Goal: Task Accomplishment & Management: Use online tool/utility

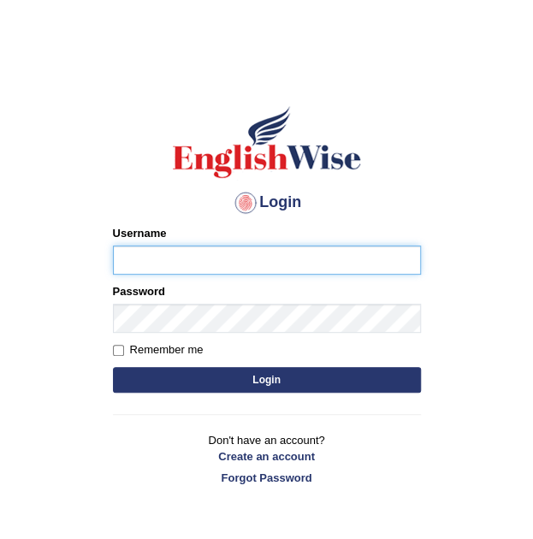
type input "eduardo_pte"
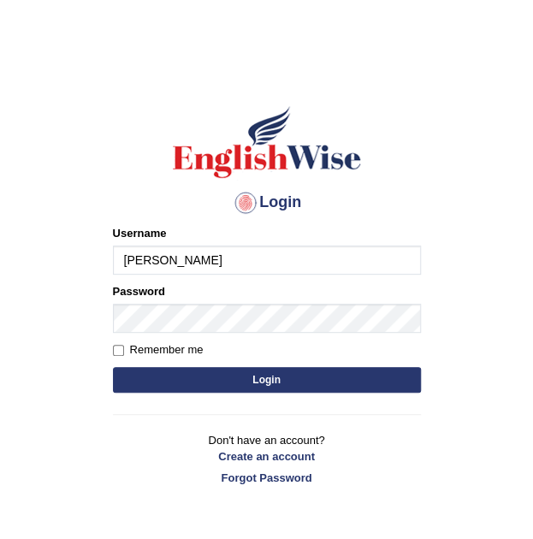
click at [230, 367] on button "Login" at bounding box center [267, 380] width 308 height 26
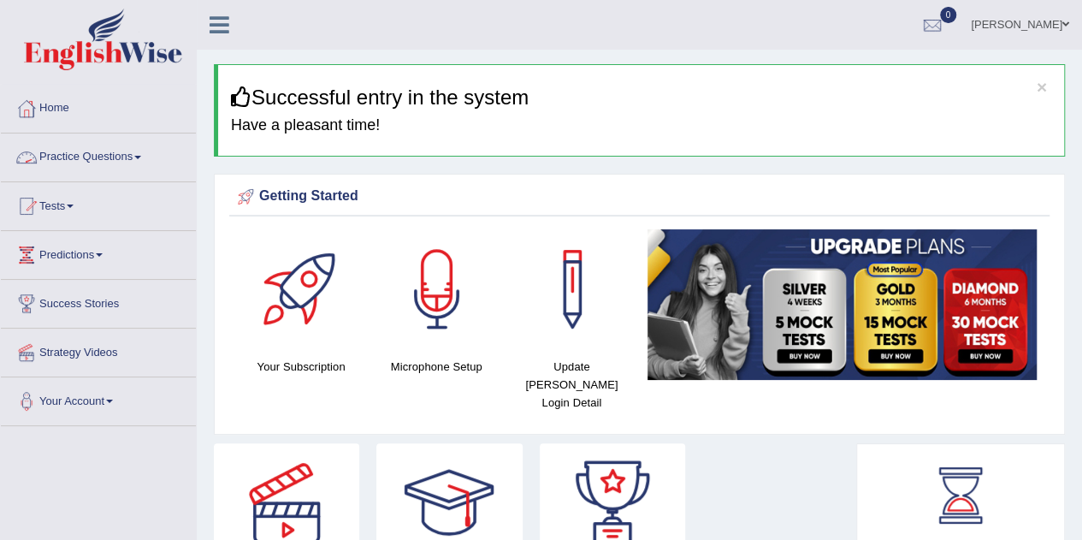
click at [86, 157] on link "Practice Questions" at bounding box center [98, 154] width 195 height 43
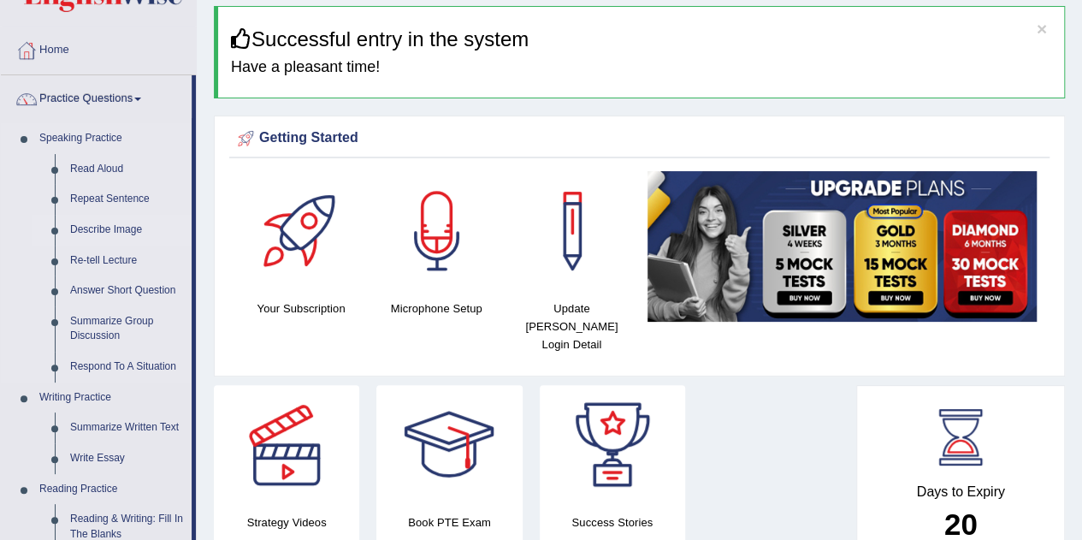
scroll to position [86, 0]
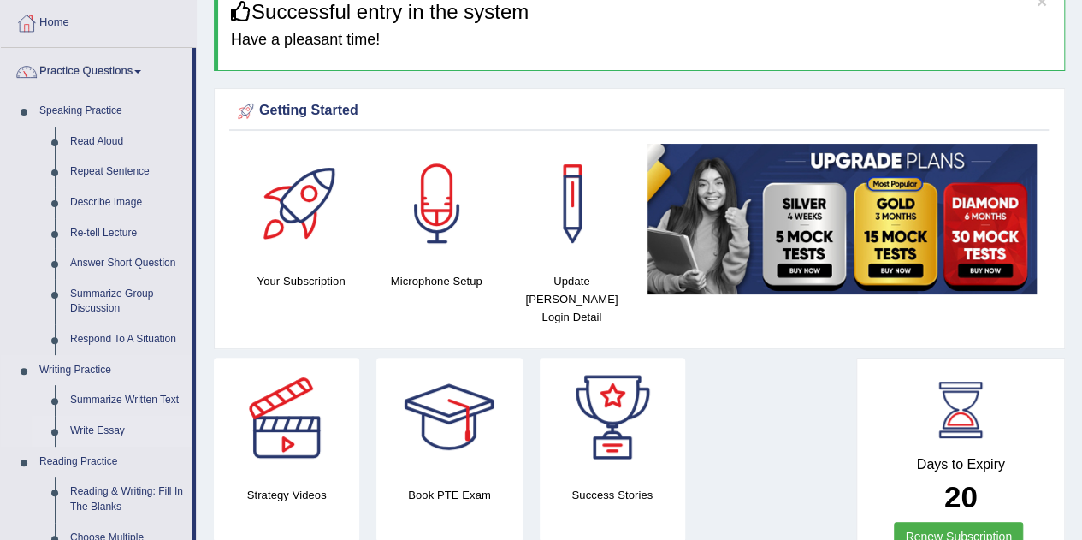
click at [108, 435] on link "Write Essay" at bounding box center [126, 431] width 129 height 31
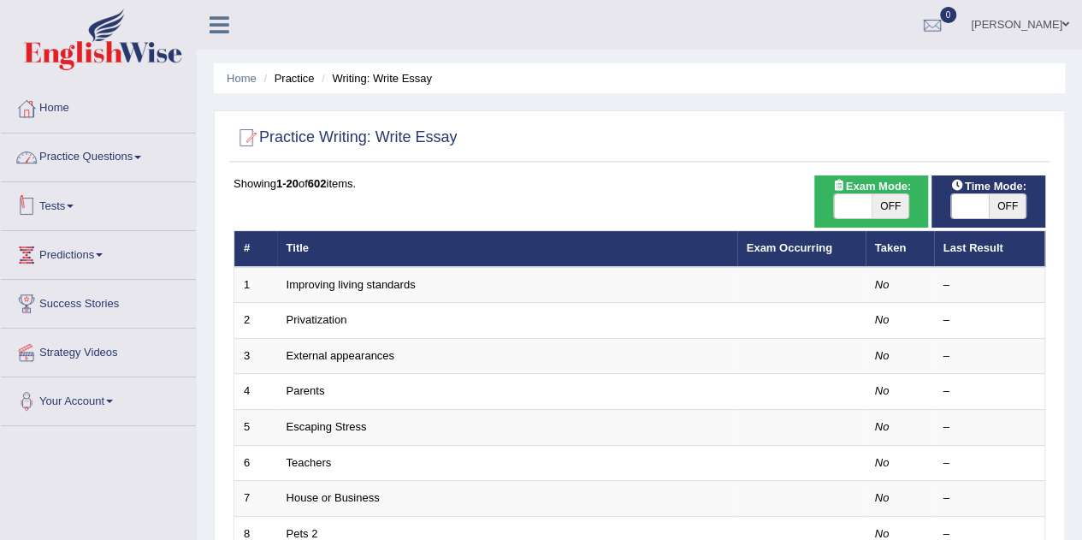
click at [130, 162] on link "Practice Questions" at bounding box center [98, 154] width 195 height 43
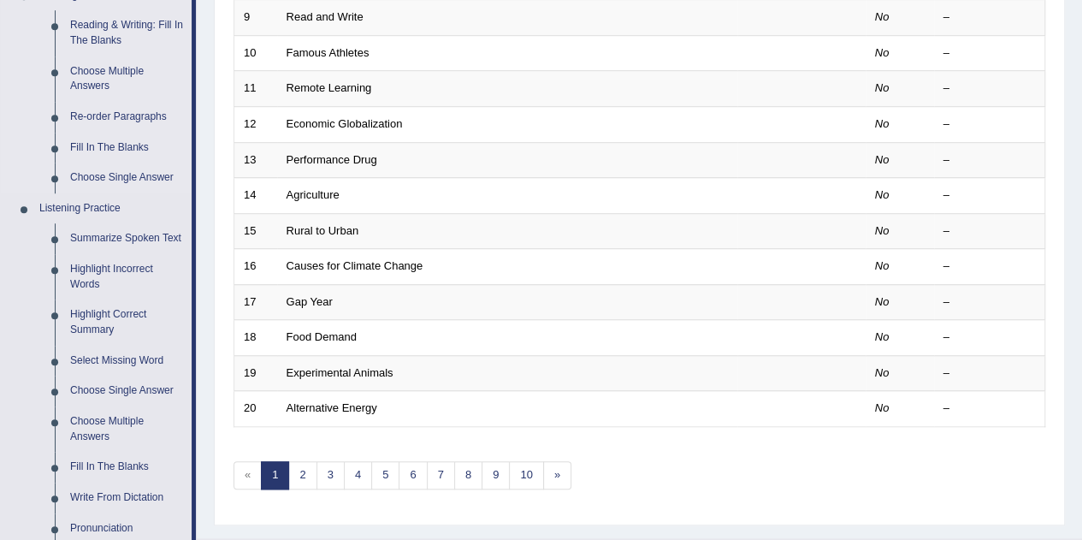
scroll to position [342, 0]
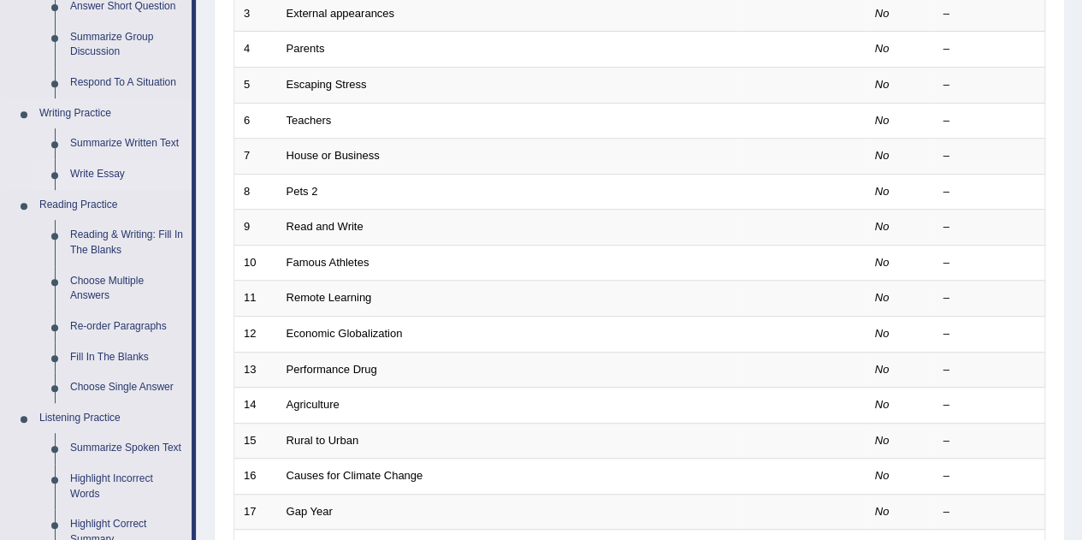
click at [106, 175] on link "Write Essay" at bounding box center [126, 174] width 129 height 31
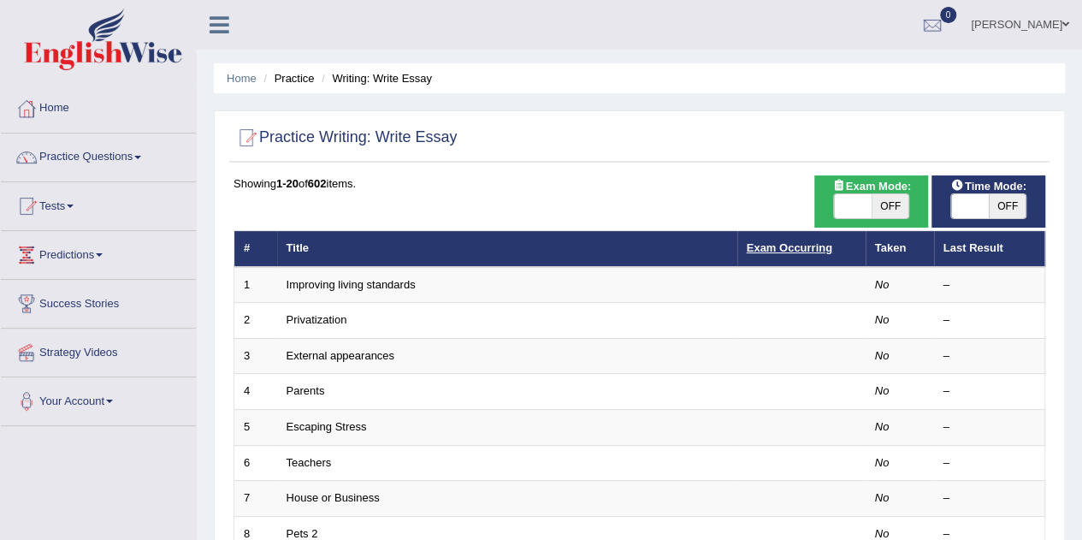
click at [782, 252] on link "Exam Occurring" at bounding box center [790, 247] width 86 height 13
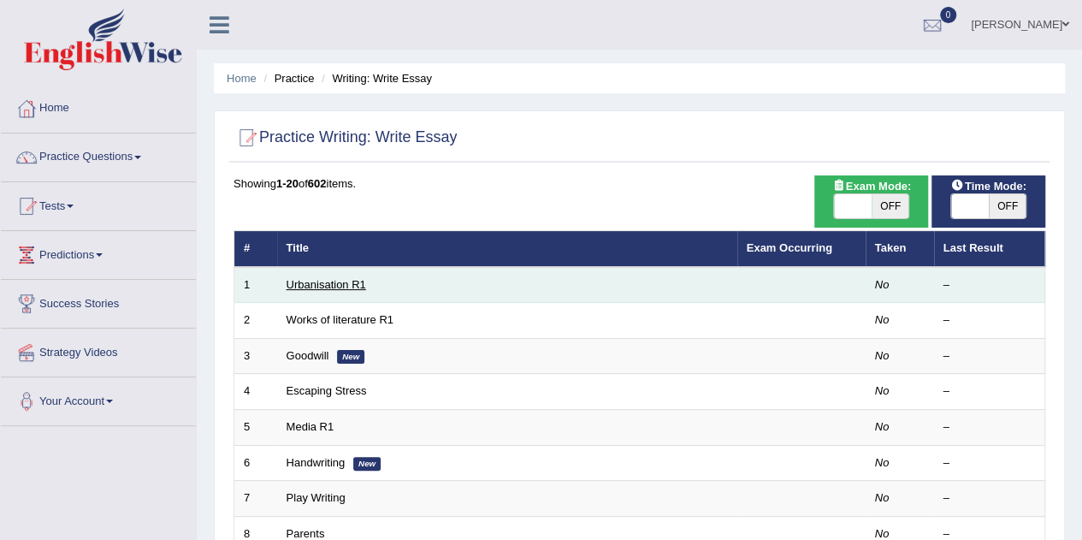
click at [330, 287] on link "Urbanisation R1" at bounding box center [327, 284] width 80 height 13
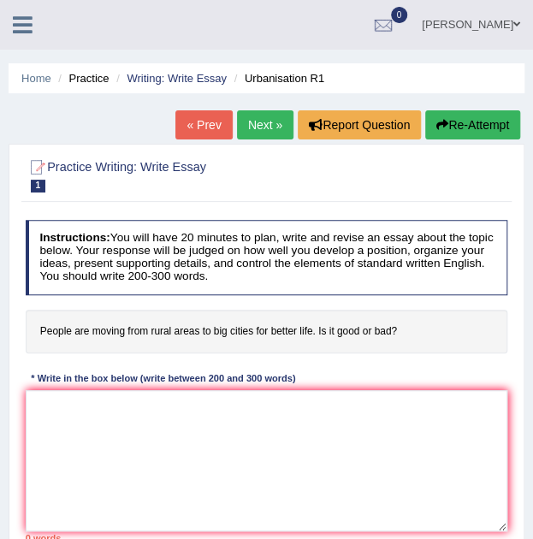
scroll to position [86, 0]
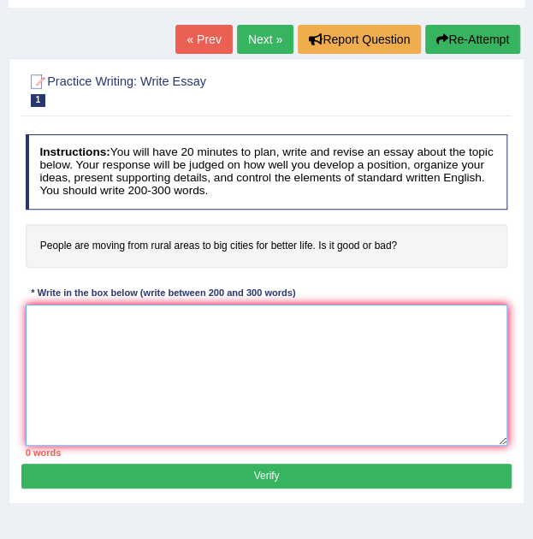
click at [240, 338] on textarea at bounding box center [267, 375] width 483 height 141
type textarea "T"
click at [229, 393] on textarea at bounding box center [267, 375] width 483 height 141
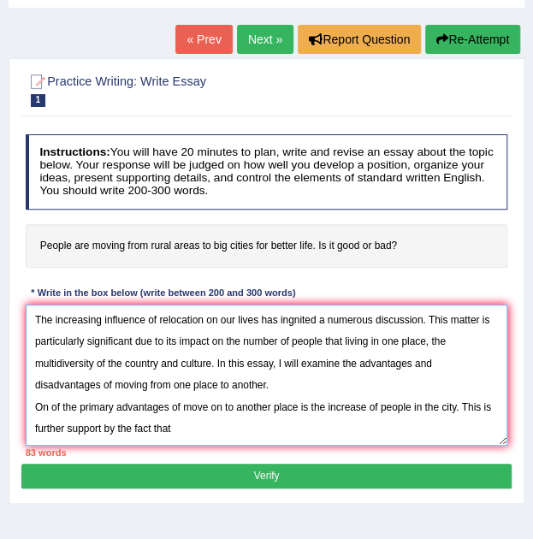
click at [216, 425] on textarea "The increasing influence of relocation on our lives has ingnited a numerous dis…" at bounding box center [267, 375] width 483 height 141
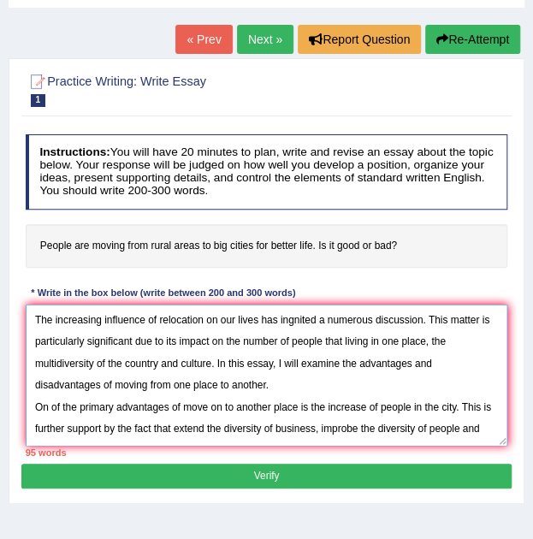
scroll to position [15, 0]
click at [364, 417] on textarea "The increasing influence of relocation on our lives has ingnited a numerous dis…" at bounding box center [267, 375] width 483 height 141
click at [364, 408] on textarea "The increasing influence of relocation on our lives has ingnited a numerous dis…" at bounding box center [267, 375] width 483 height 141
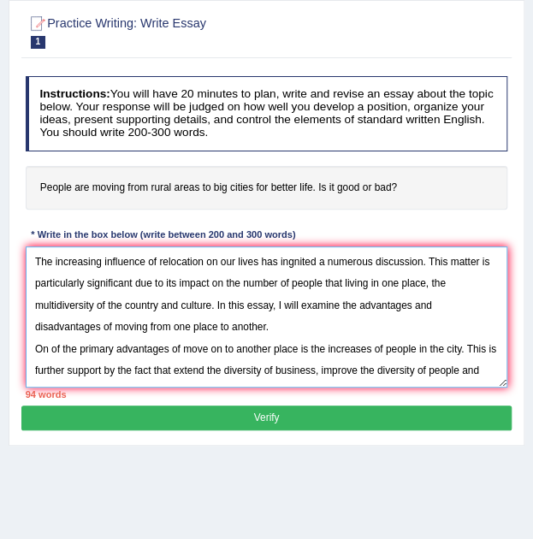
scroll to position [171, 0]
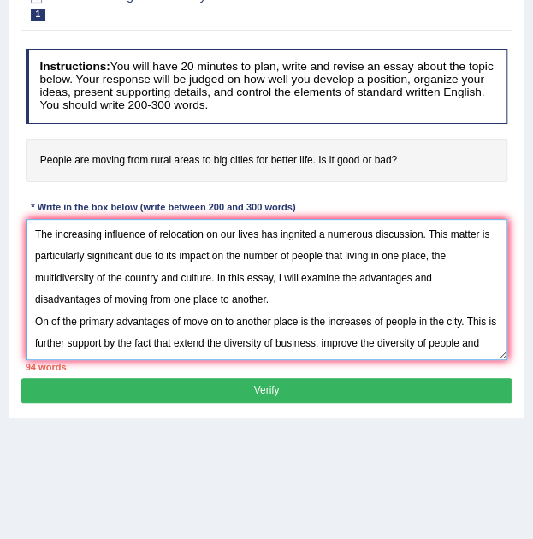
click at [481, 346] on textarea "The increasing influence of relocation on our lives has ingnited a numerous dis…" at bounding box center [267, 289] width 483 height 141
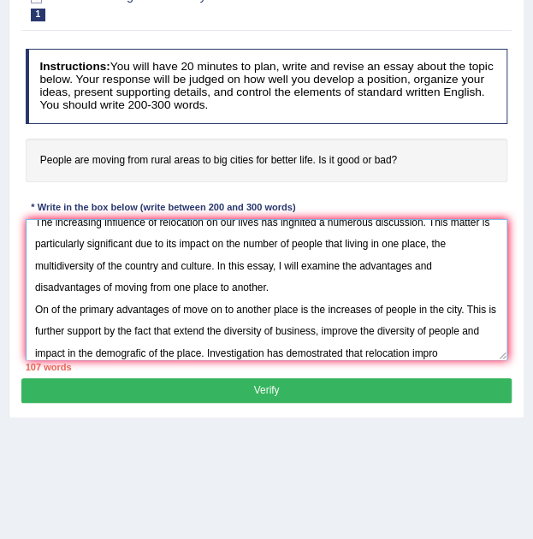
scroll to position [40, 0]
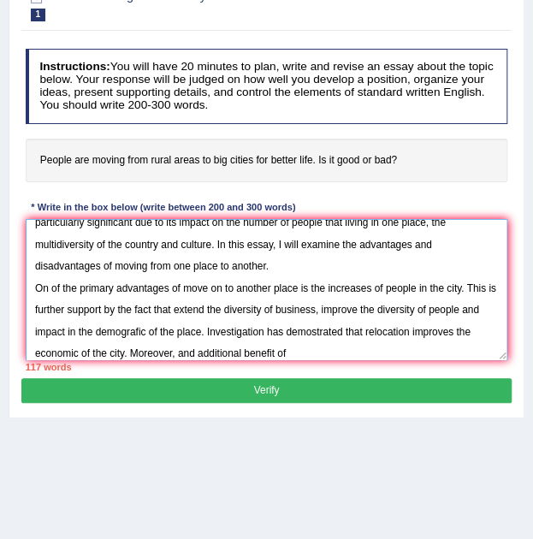
click at [406, 353] on textarea "The increasing influence of relocation on our lives has ingnited a numerous dis…" at bounding box center [267, 289] width 483 height 141
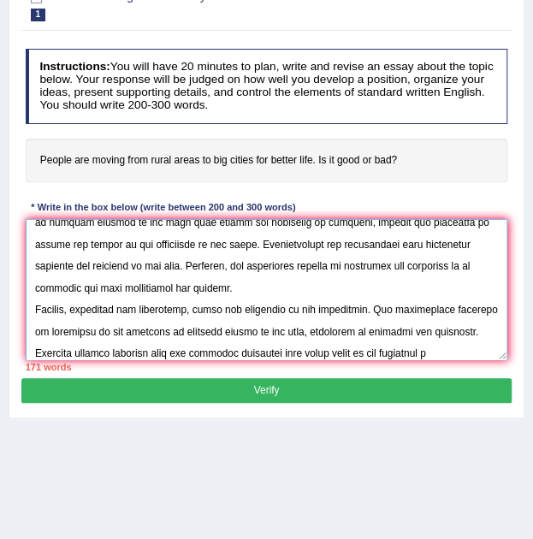
scroll to position [168, 0]
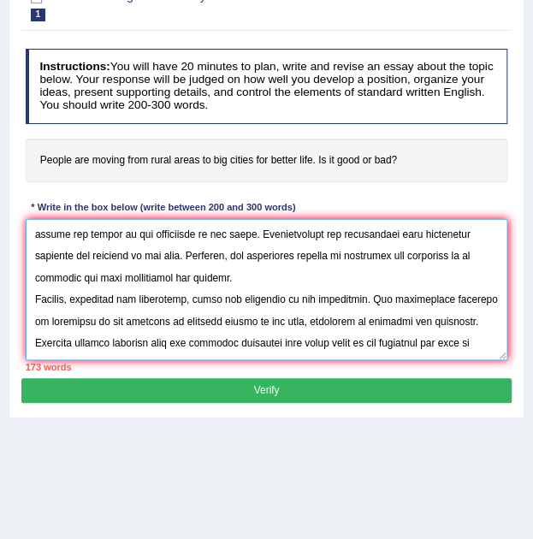
click at [132, 347] on textarea at bounding box center [267, 289] width 483 height 141
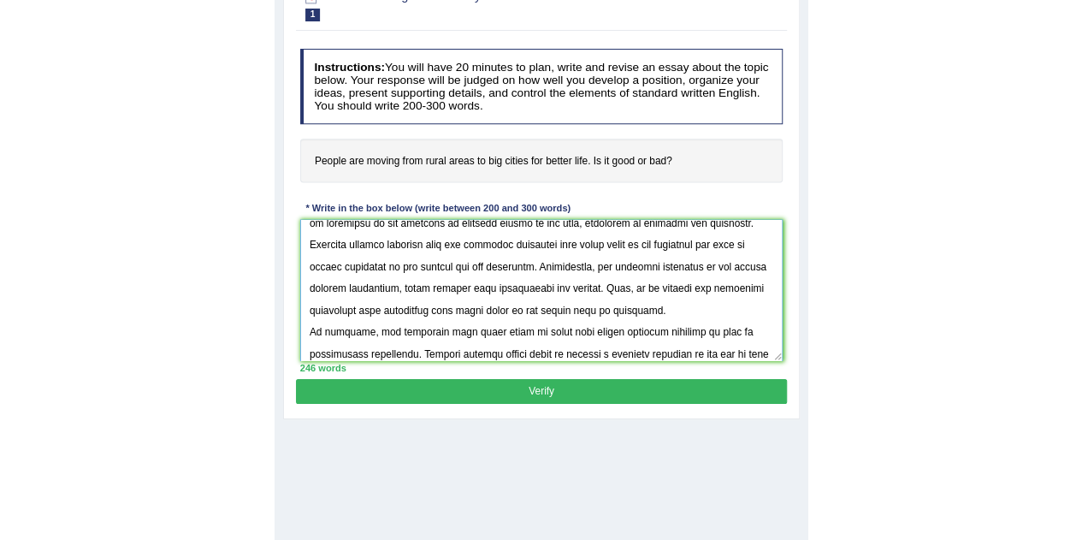
scroll to position [297, 0]
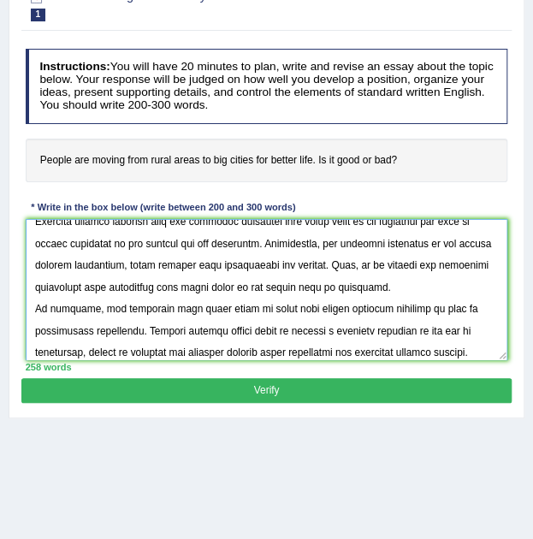
type textarea "The increasing influence of relocation on our lives has ingnited a numerous dis…"
click at [272, 401] on div "Practice Writing: Write Essay 1 Urbanisation R1 Instructions: You will have 20 …" at bounding box center [267, 196] width 516 height 446
click at [274, 390] on button "Verify" at bounding box center [265, 390] width 489 height 25
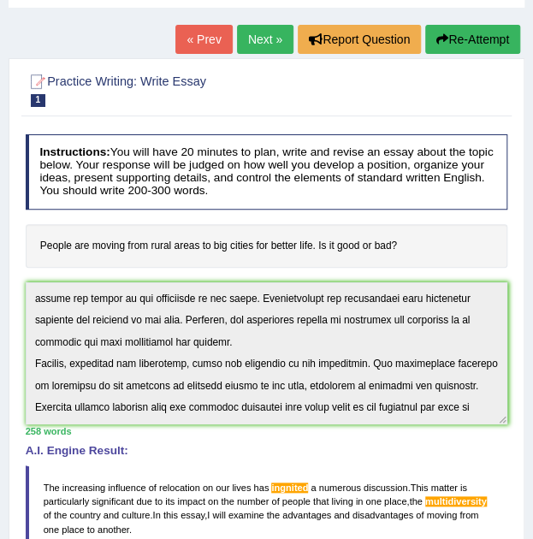
scroll to position [0, 0]
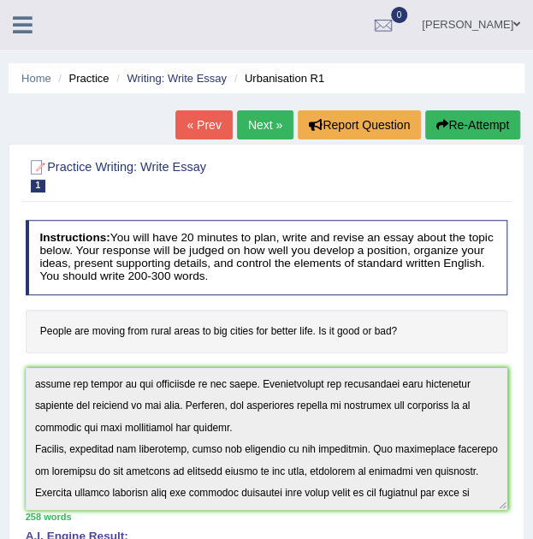
click at [269, 127] on link "Next »" at bounding box center [265, 124] width 56 height 29
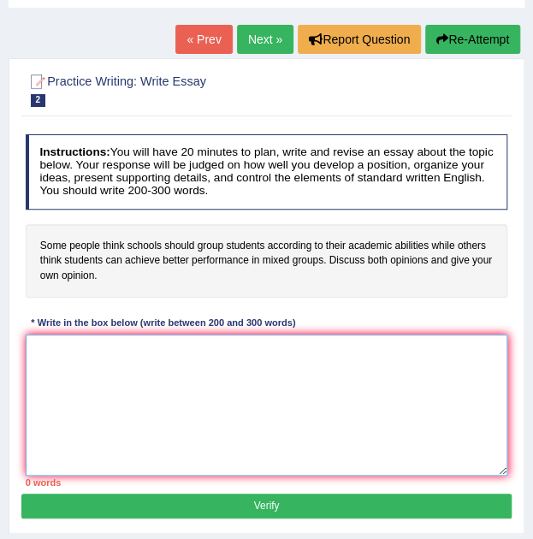
click at [222, 370] on textarea at bounding box center [267, 405] width 483 height 141
type textarea "t"
type textarea "Y"
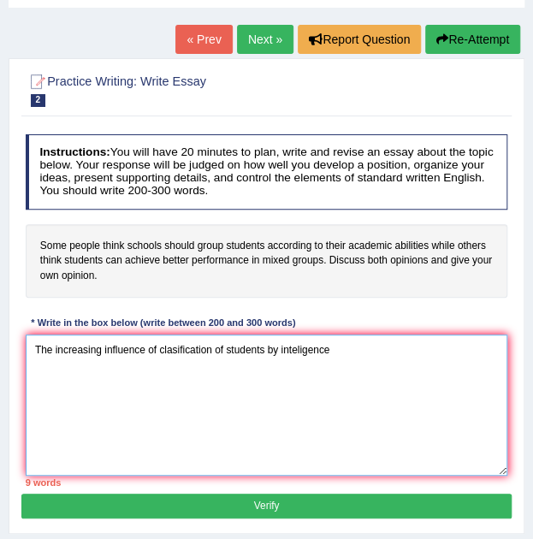
drag, startPoint x: 370, startPoint y: 347, endPoint x: 161, endPoint y: 338, distance: 209.8
click at [161, 338] on textarea "The increasing influence of clasification of students by inteligence" at bounding box center [267, 405] width 483 height 141
click at [406, 365] on textarea "The increasing influence of clasification of students by inteligence" at bounding box center [267, 405] width 483 height 141
type textarea "The increasing influence of et on our live has ignited numerous discussion. Thi…"
